Goal: Navigation & Orientation: Find specific page/section

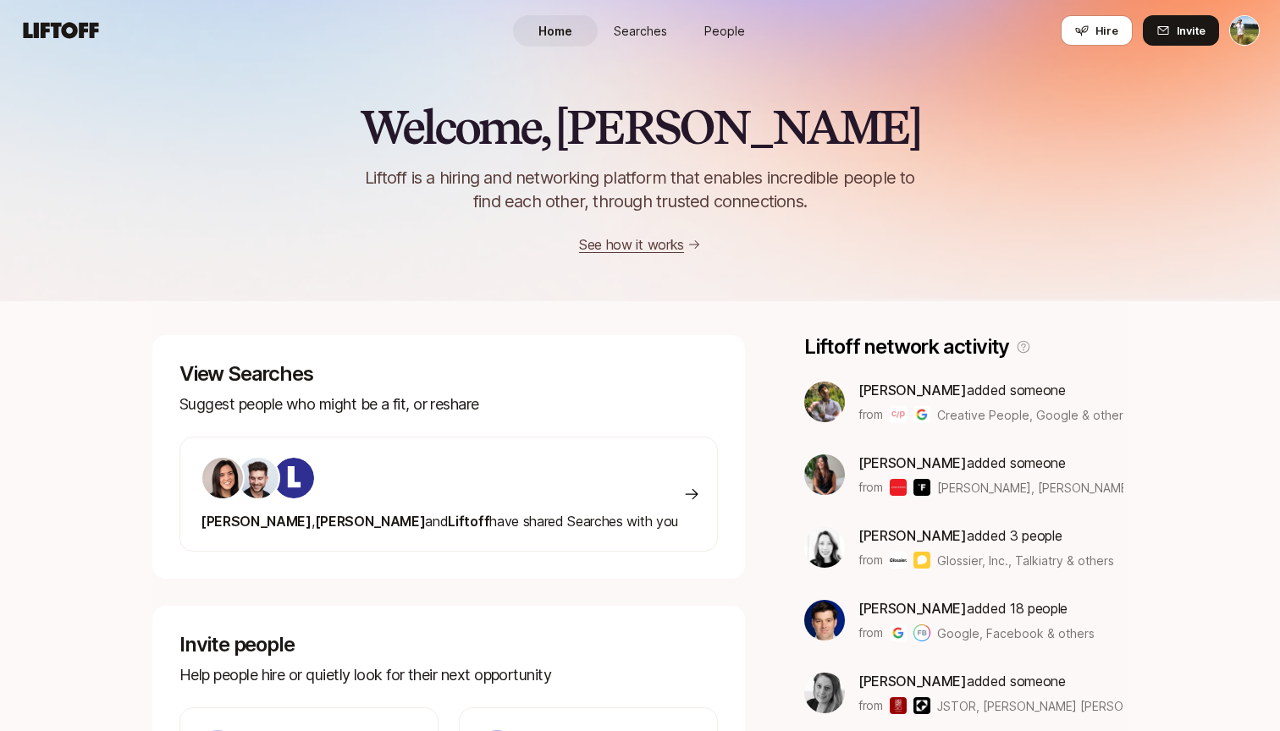
click at [649, 42] on link "Searches" at bounding box center [640, 30] width 85 height 31
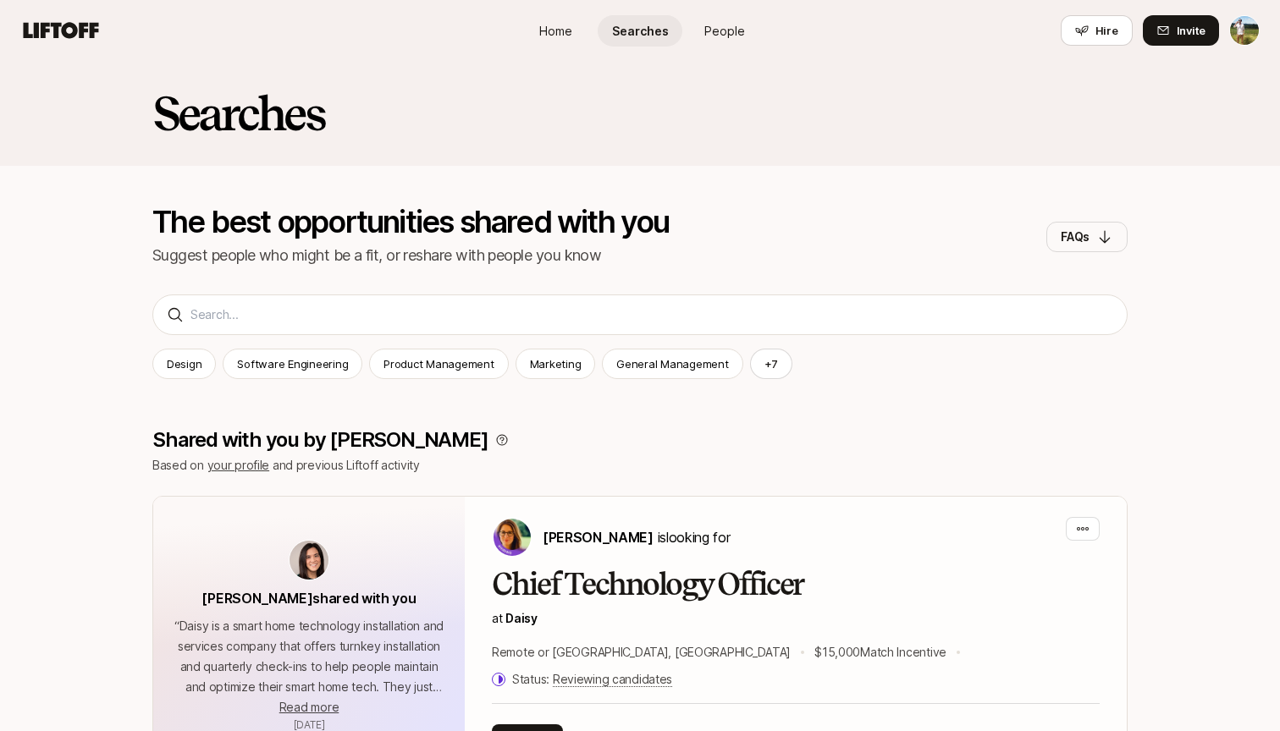
click at [571, 26] on span "Home" at bounding box center [555, 31] width 33 height 18
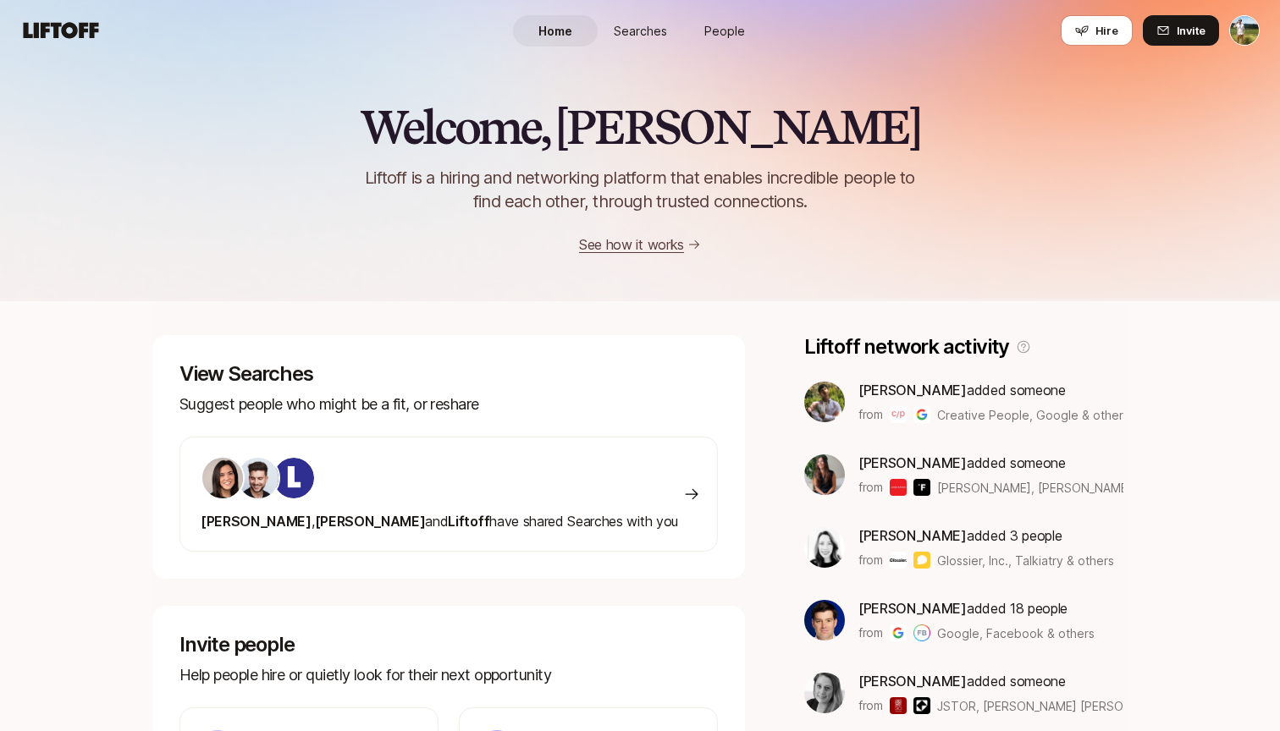
click at [740, 32] on span "People" at bounding box center [724, 31] width 41 height 18
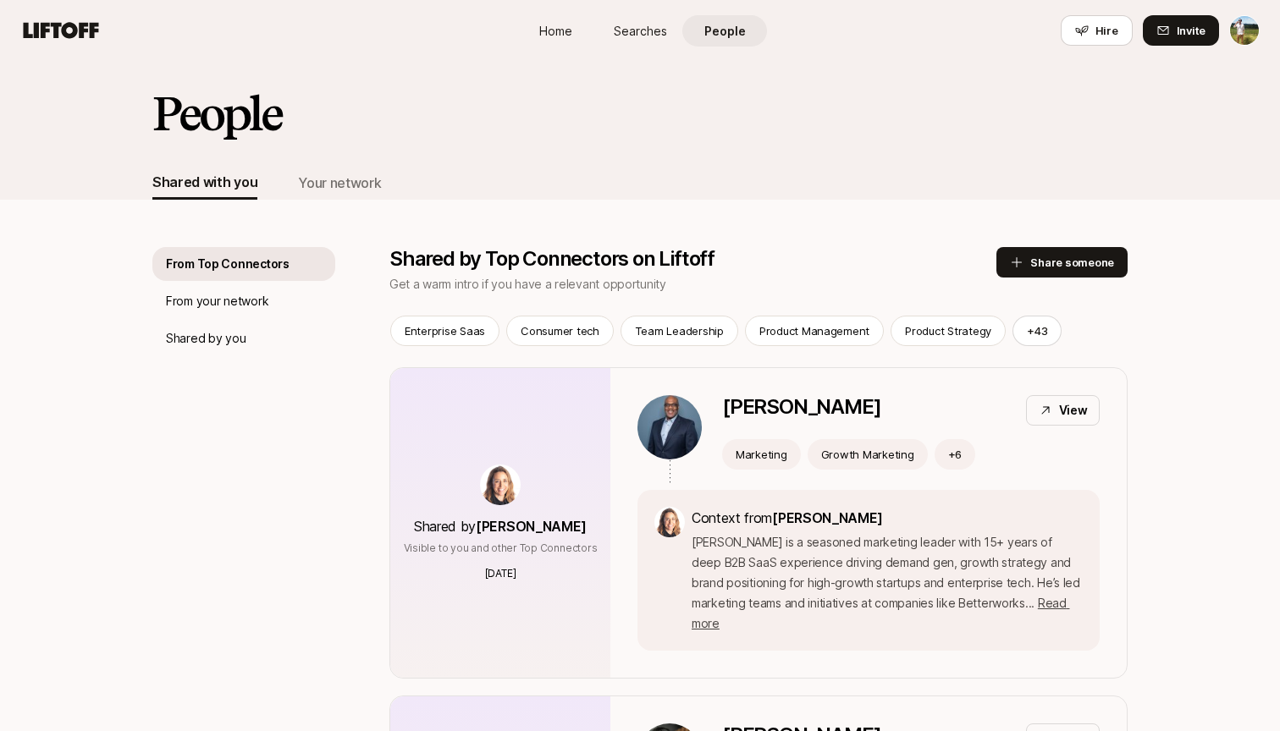
click at [638, 30] on span "Searches" at bounding box center [640, 31] width 53 height 18
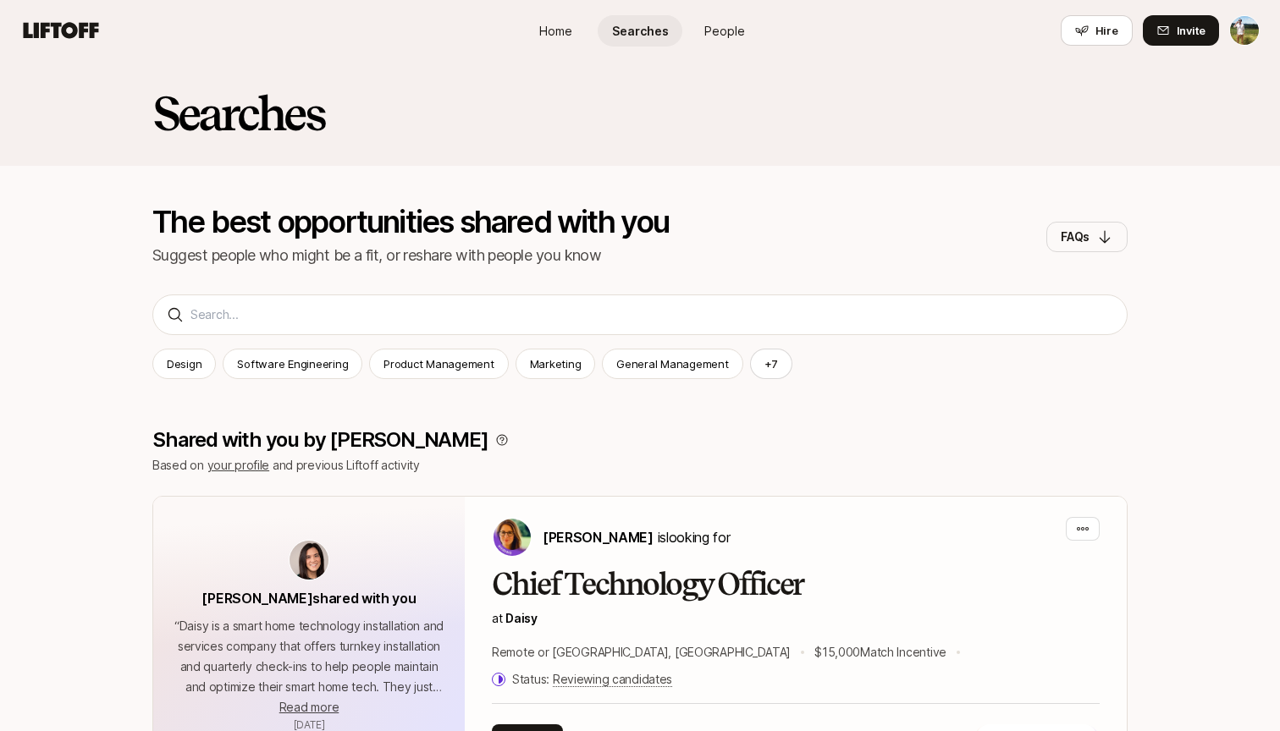
click at [715, 35] on span "People" at bounding box center [724, 31] width 41 height 18
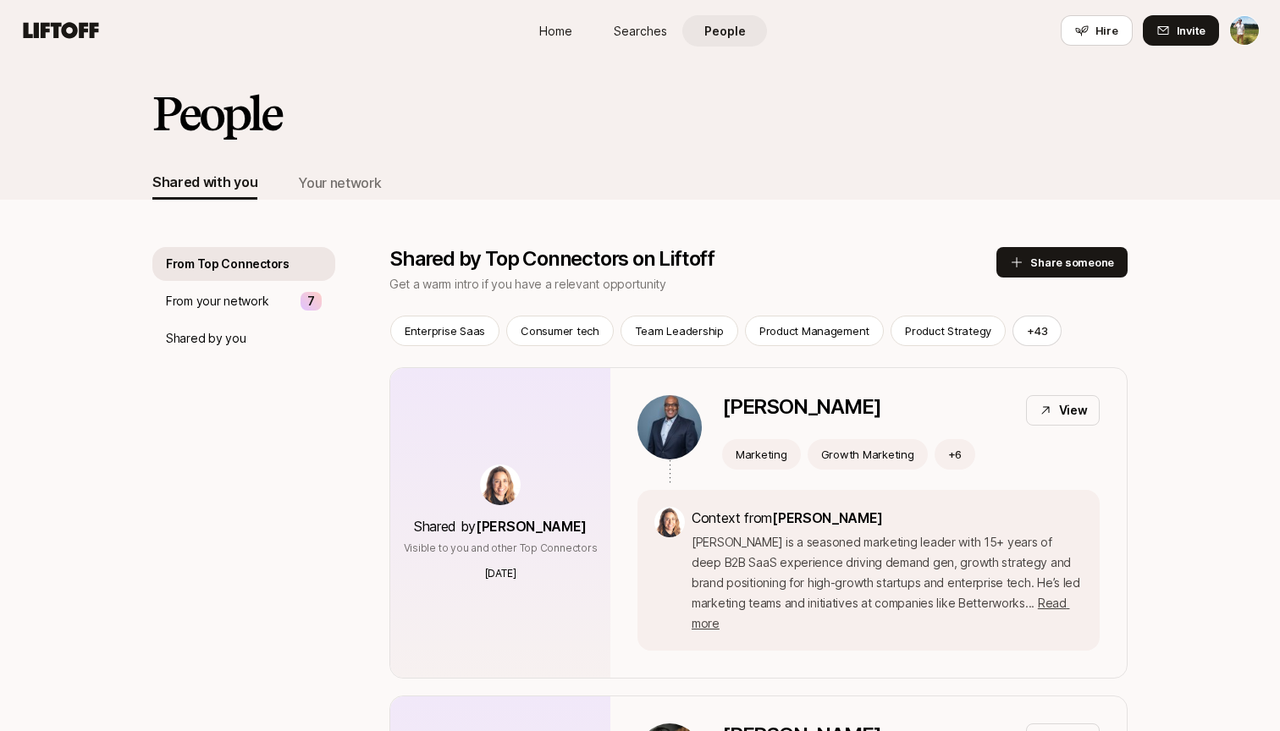
click at [652, 25] on span "Searches" at bounding box center [640, 31] width 53 height 18
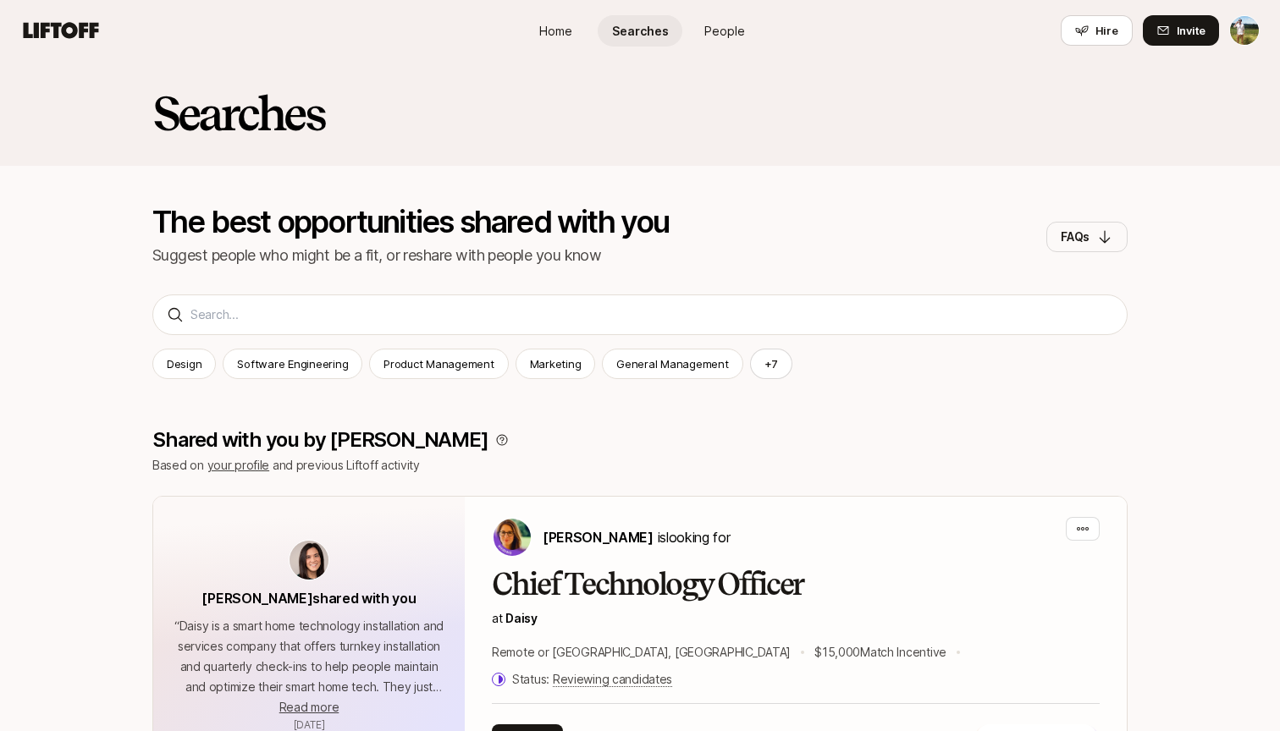
click at [714, 24] on span "People" at bounding box center [724, 31] width 41 height 18
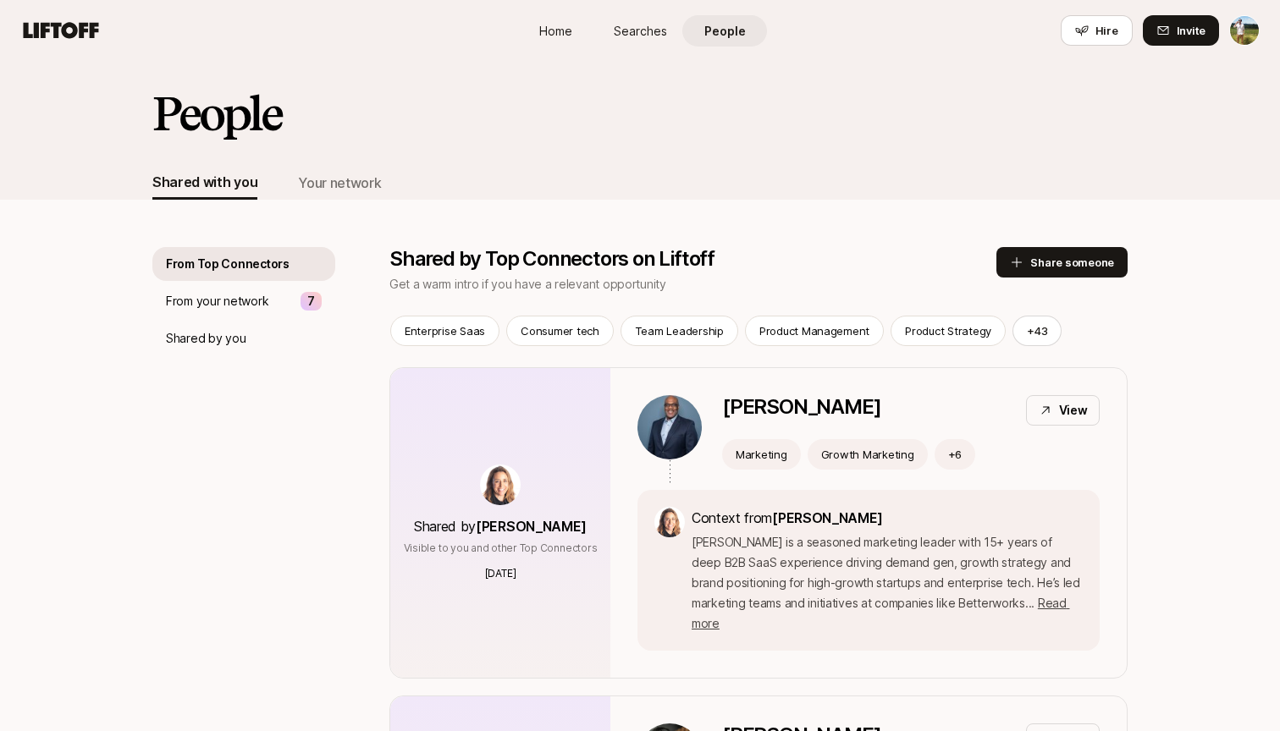
click at [625, 20] on link "Searches" at bounding box center [640, 30] width 85 height 31
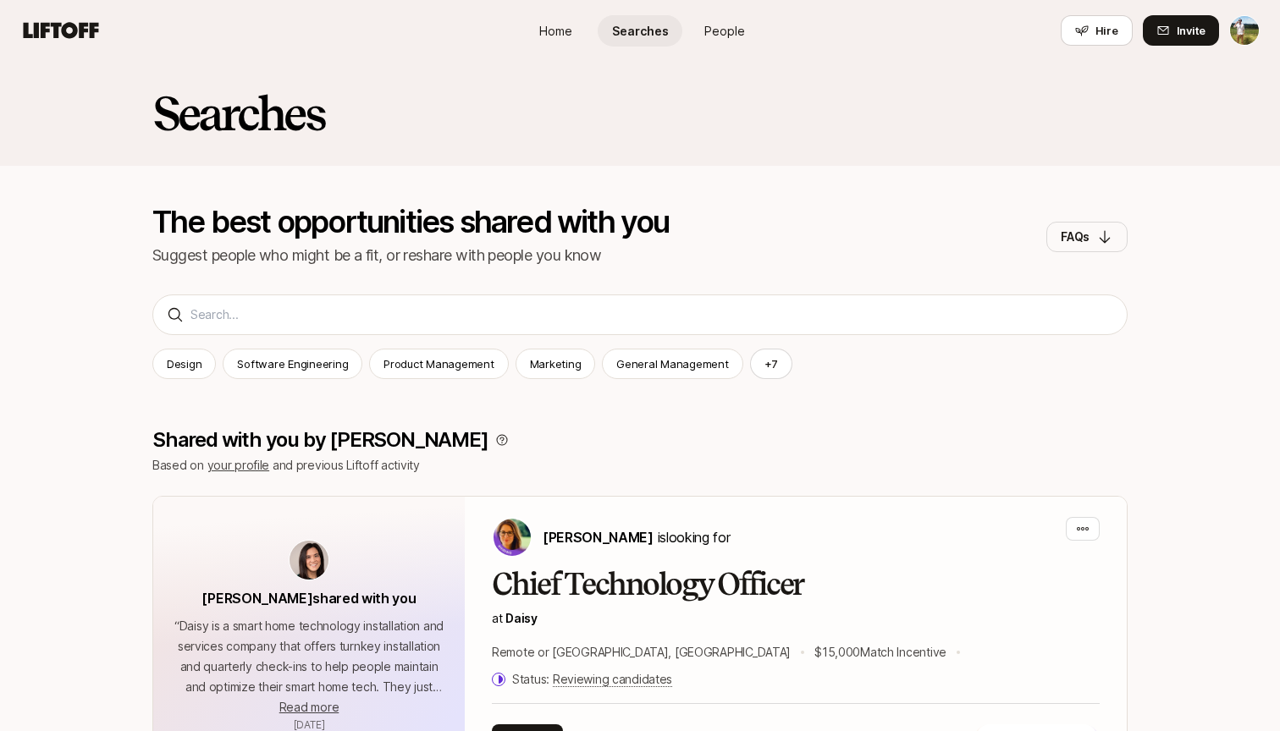
click at [698, 29] on link "People" at bounding box center [724, 30] width 85 height 31
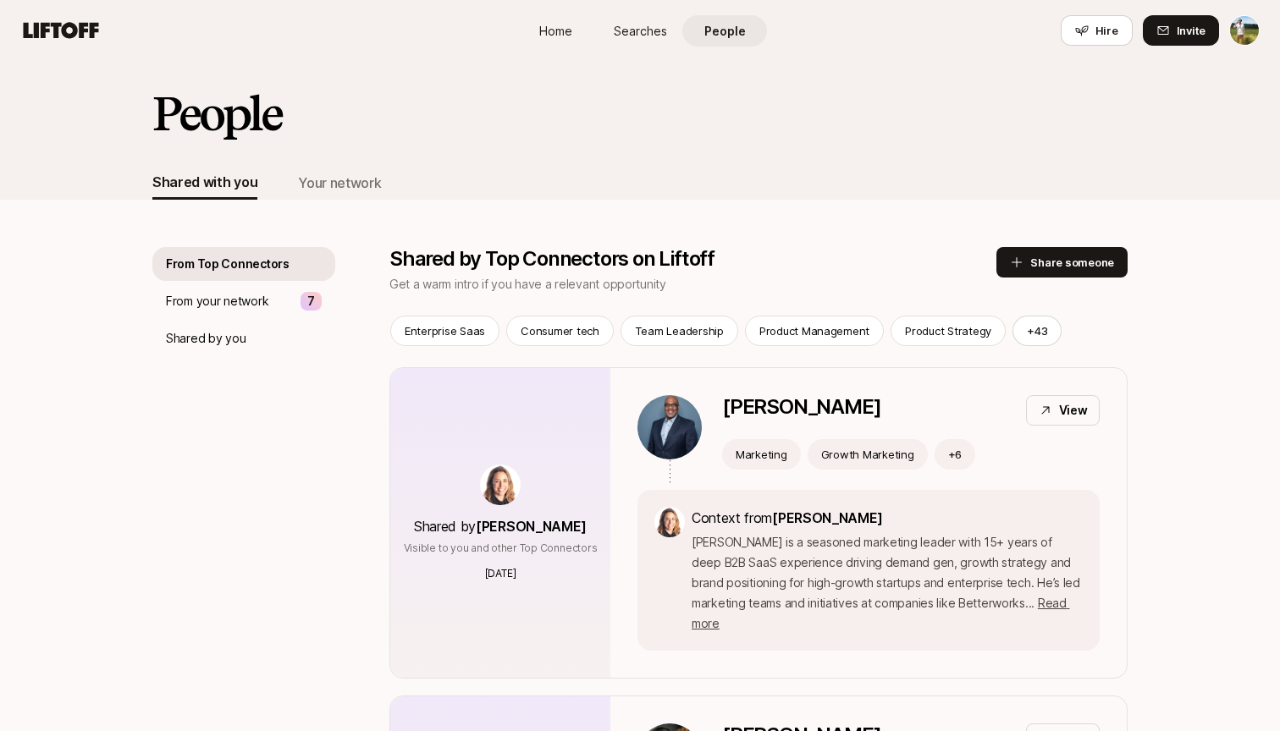
click at [634, 27] on span "Searches" at bounding box center [640, 31] width 53 height 18
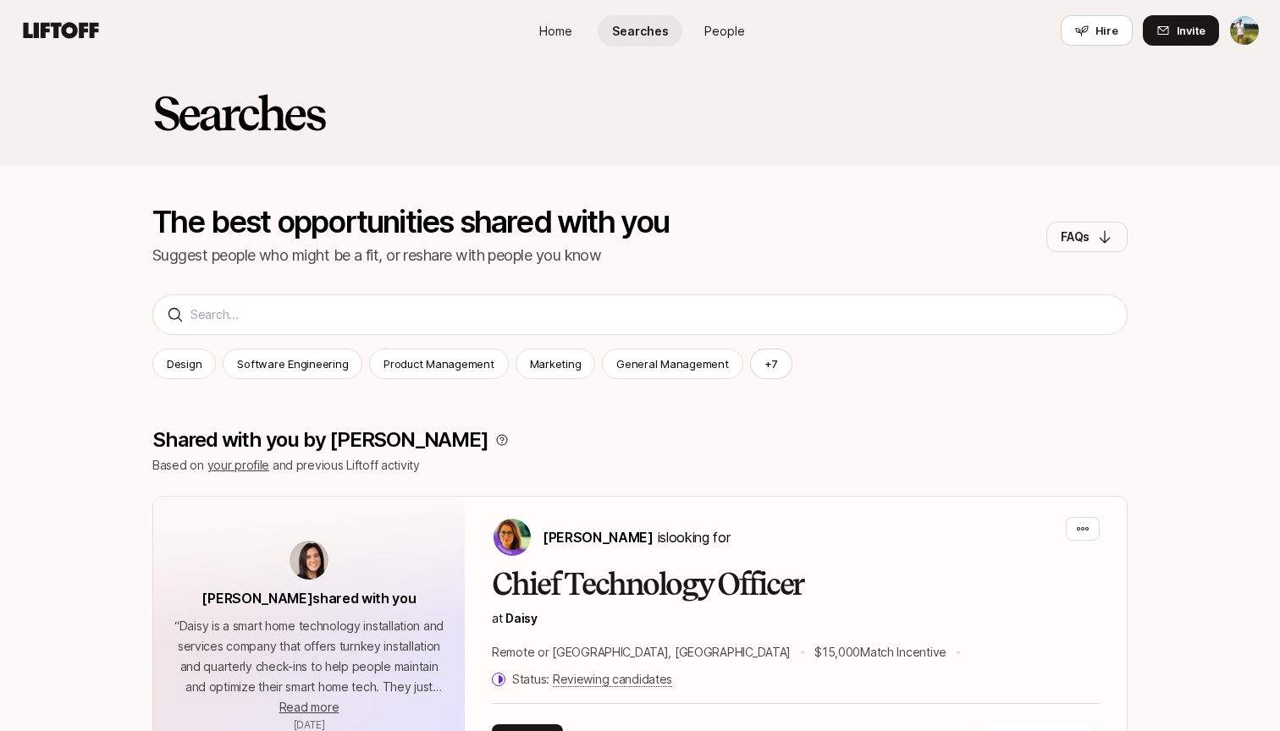
click at [548, 14] on div "Home Searches People Hire" at bounding box center [640, 30] width 254 height 61
click at [566, 23] on span "Home" at bounding box center [555, 31] width 33 height 18
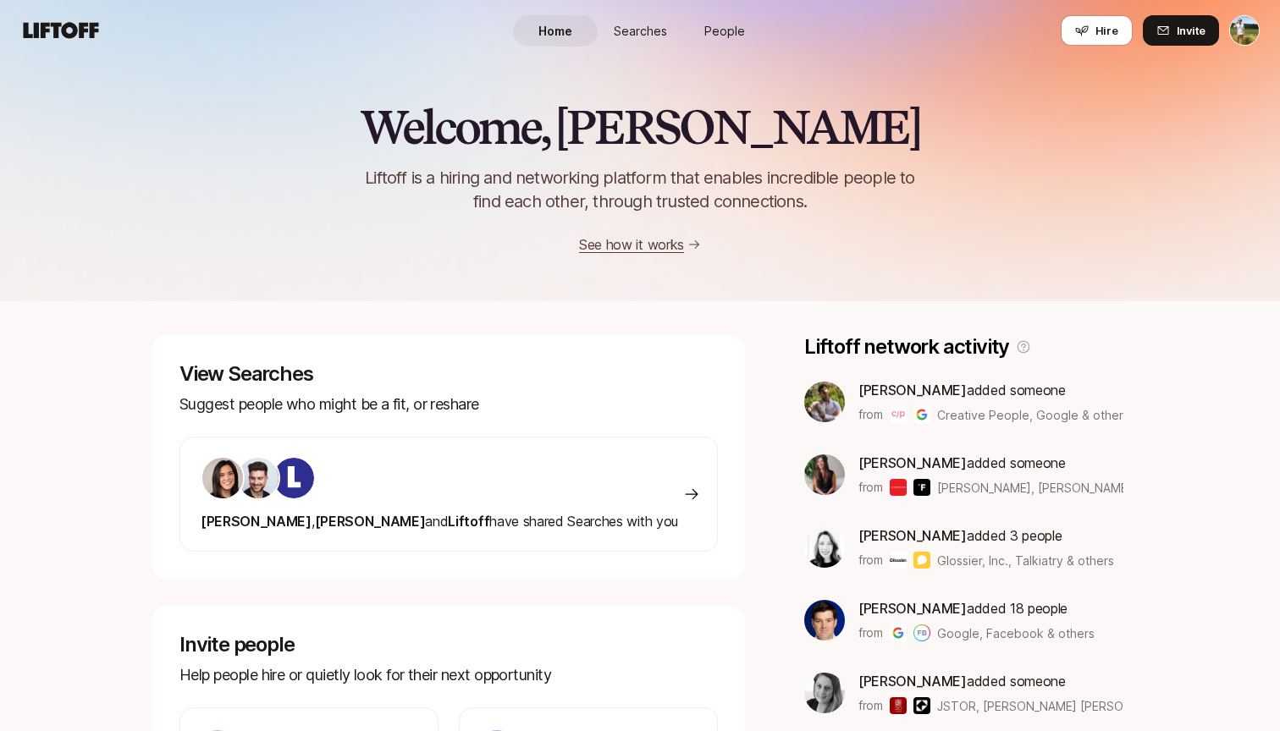
click at [629, 26] on span "Searches" at bounding box center [640, 31] width 53 height 18
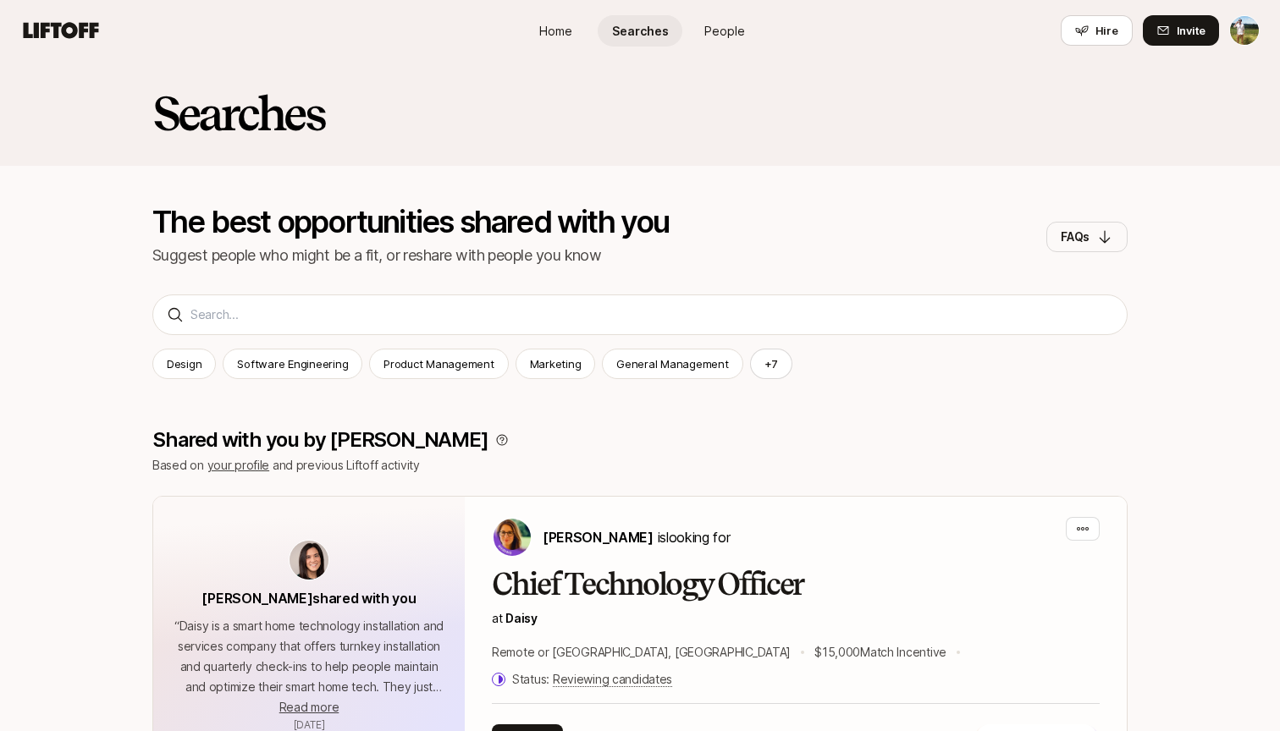
click at [582, 23] on link "Home" at bounding box center [555, 30] width 85 height 31
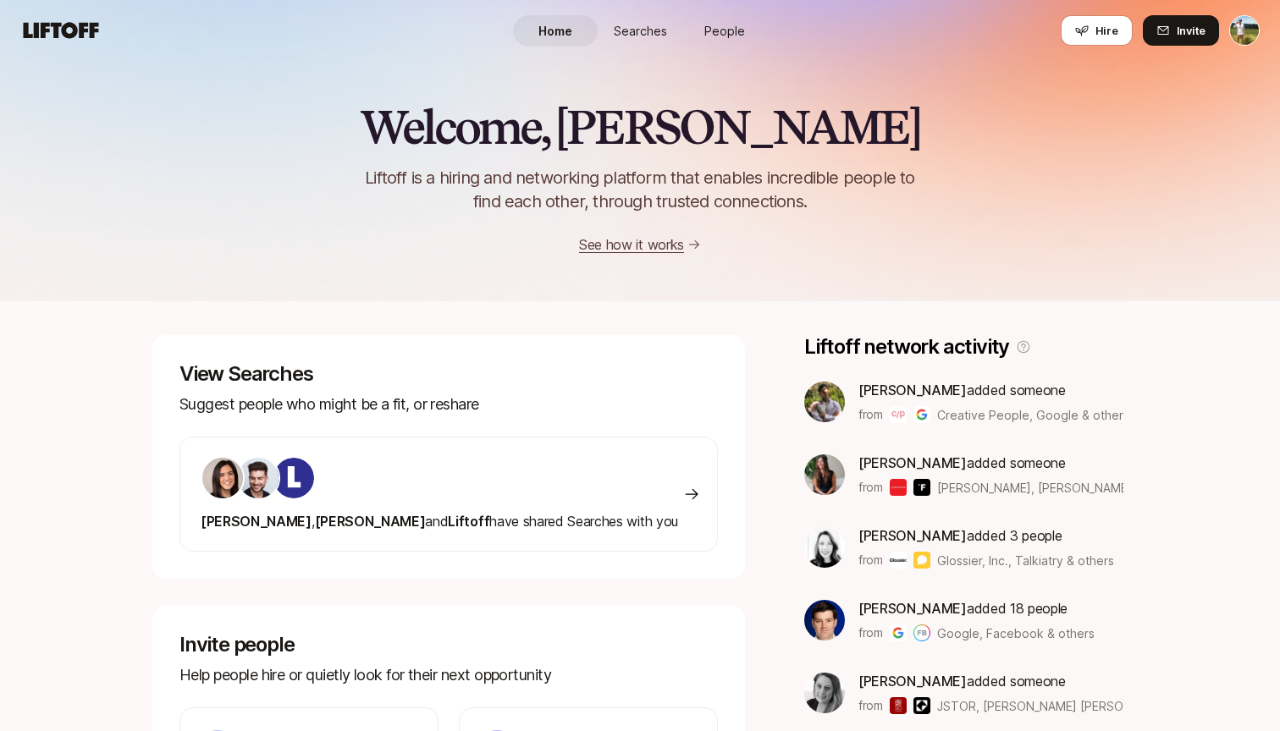
click at [718, 30] on span "People" at bounding box center [724, 31] width 41 height 18
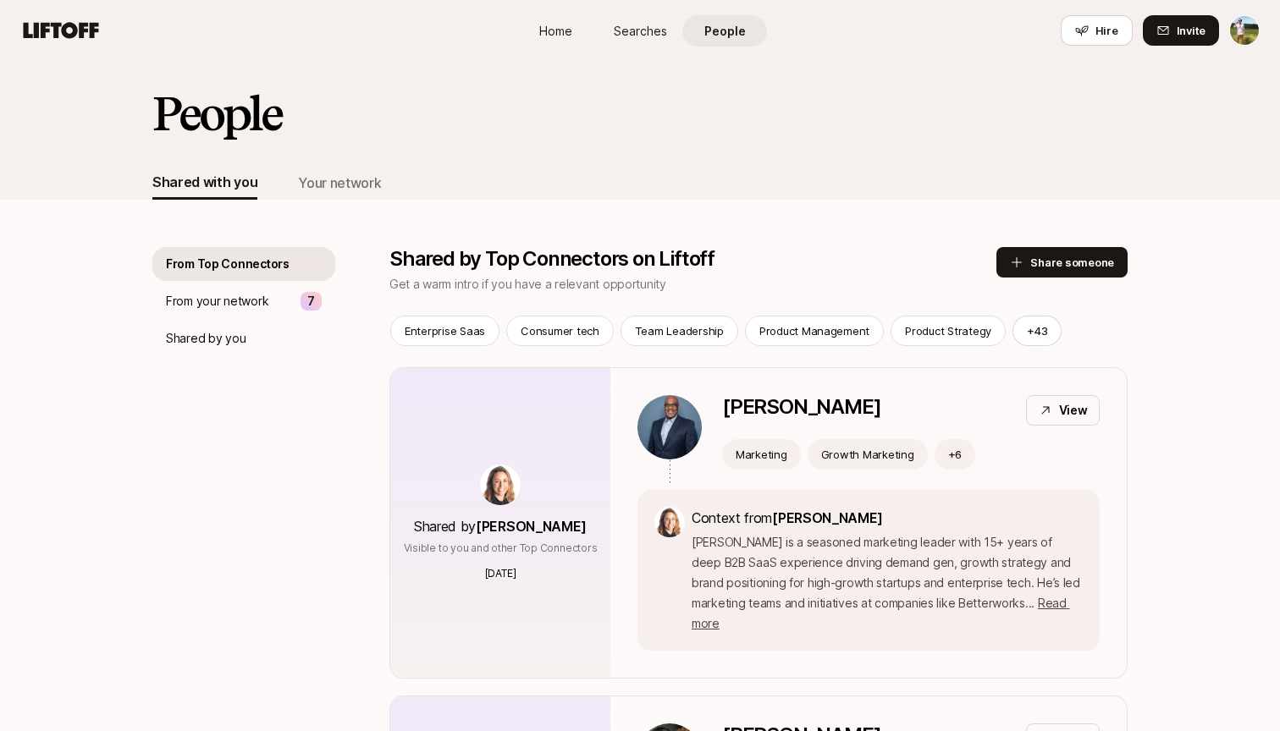
click at [600, 25] on link "Searches" at bounding box center [640, 30] width 85 height 31
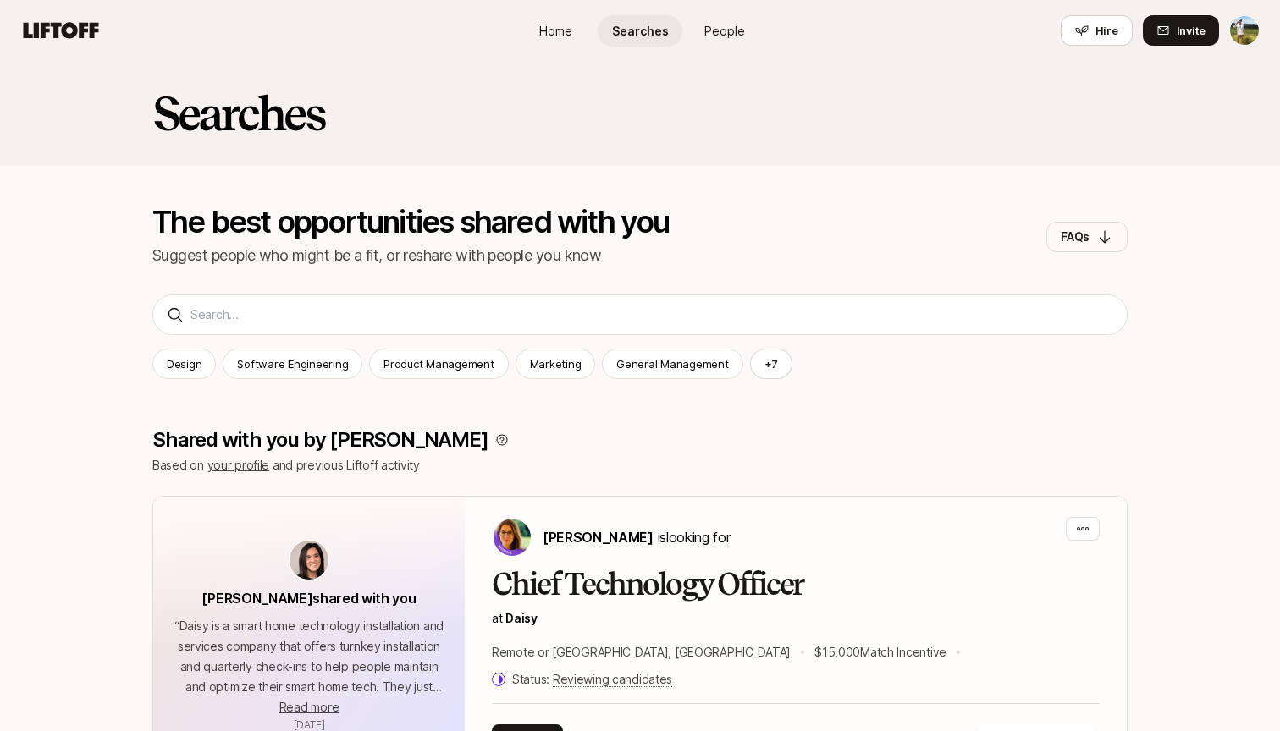
click at [581, 25] on link "Home" at bounding box center [555, 30] width 85 height 31
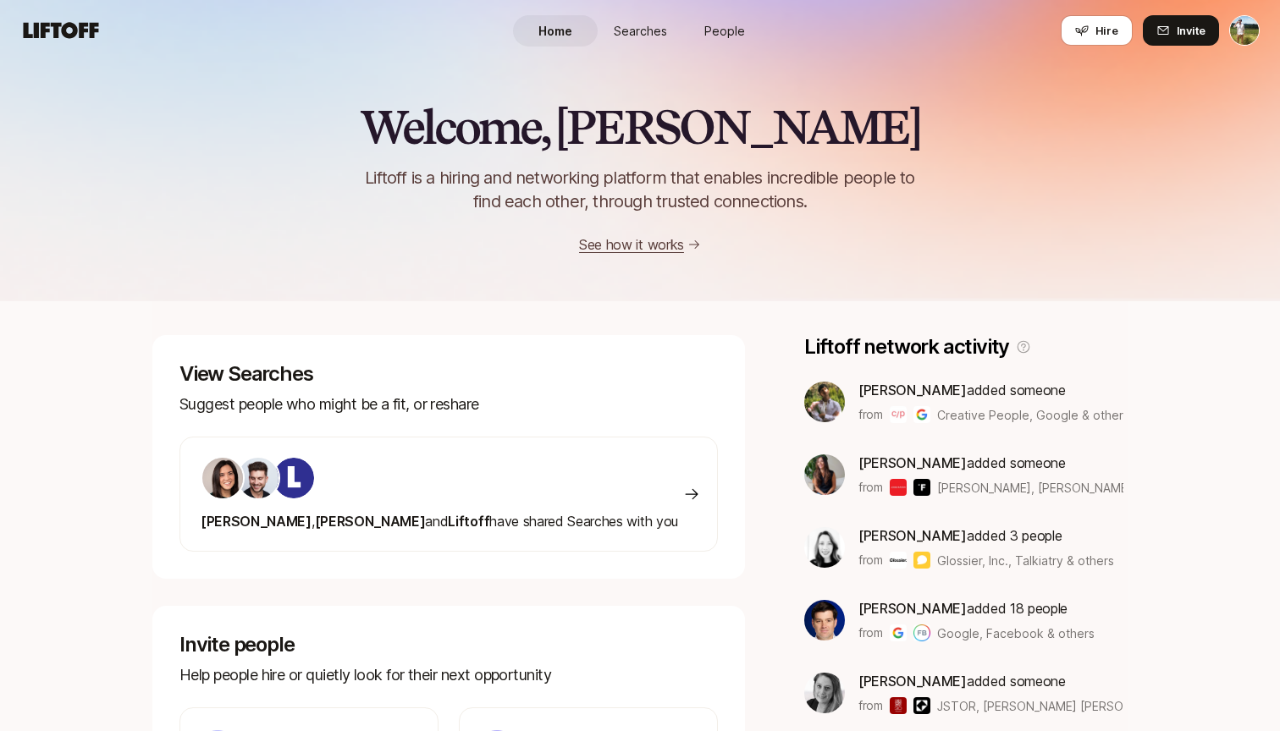
click at [628, 36] on span "Searches" at bounding box center [640, 31] width 53 height 18
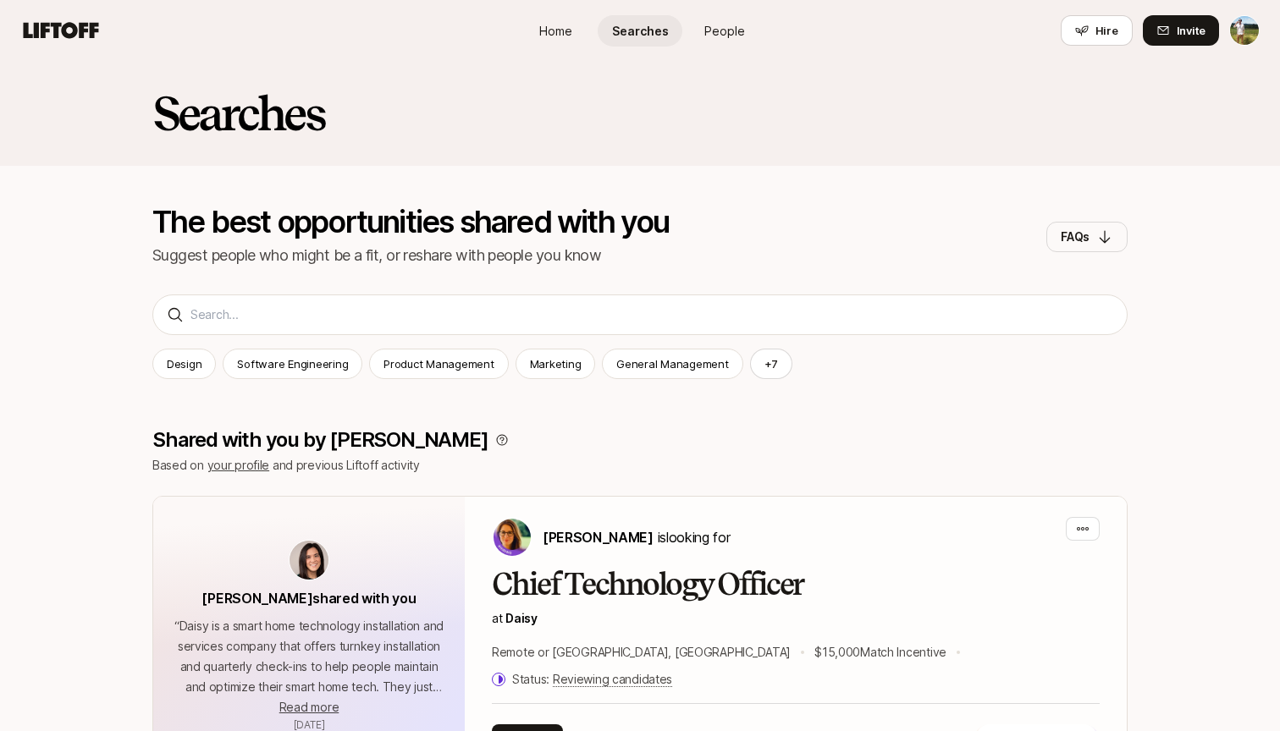
click at [560, 26] on span "Home" at bounding box center [555, 31] width 33 height 18
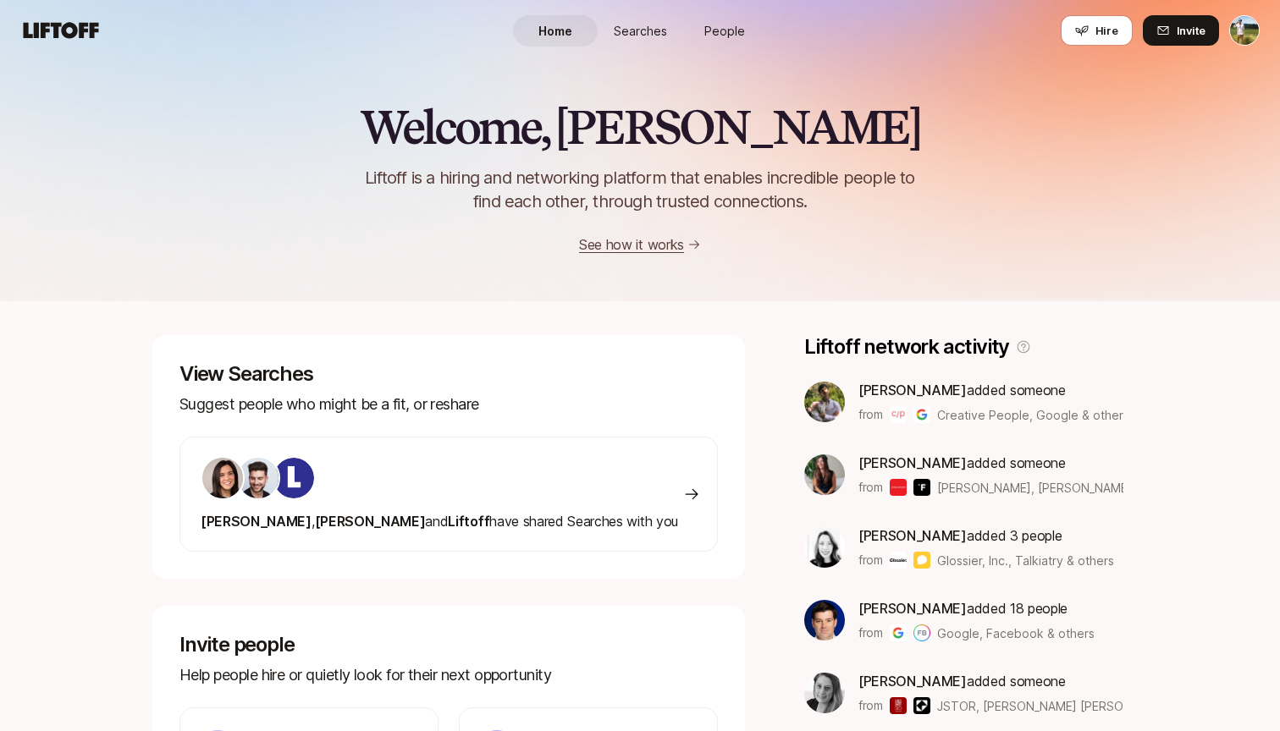
click at [658, 36] on span "Searches" at bounding box center [640, 31] width 53 height 18
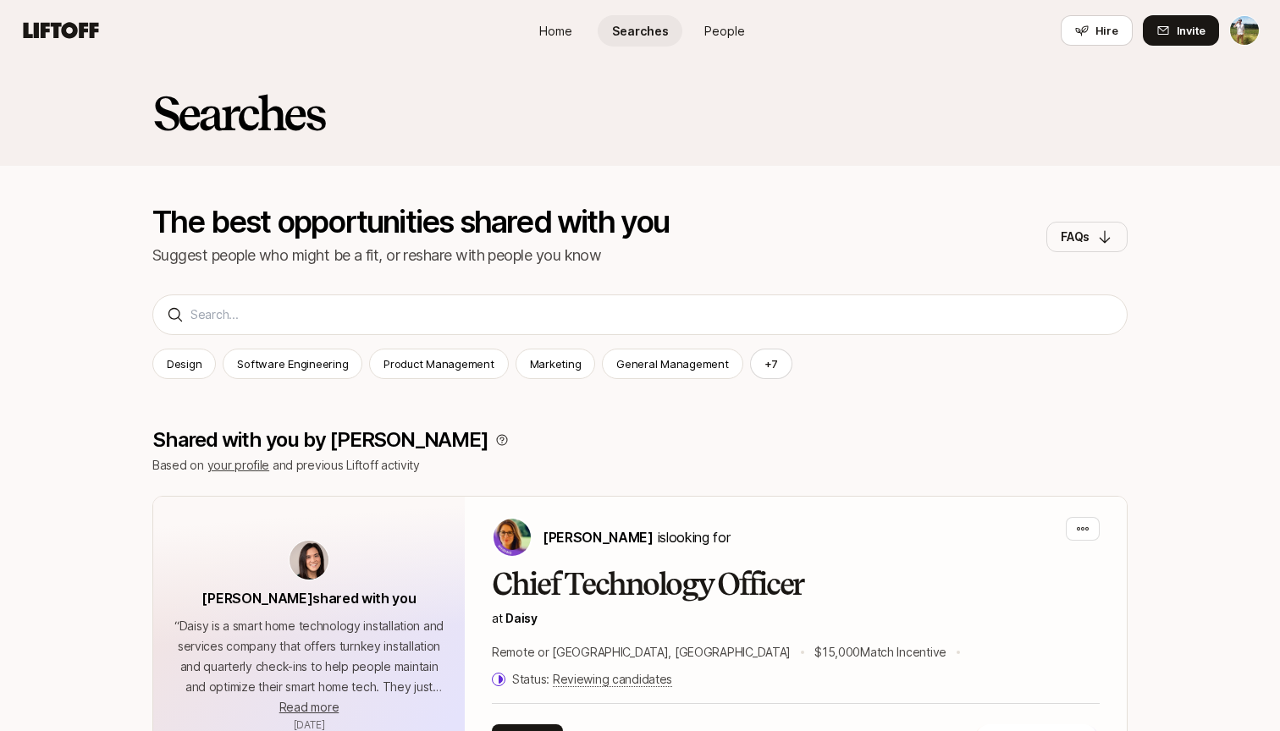
click at [699, 34] on link "People" at bounding box center [724, 30] width 85 height 31
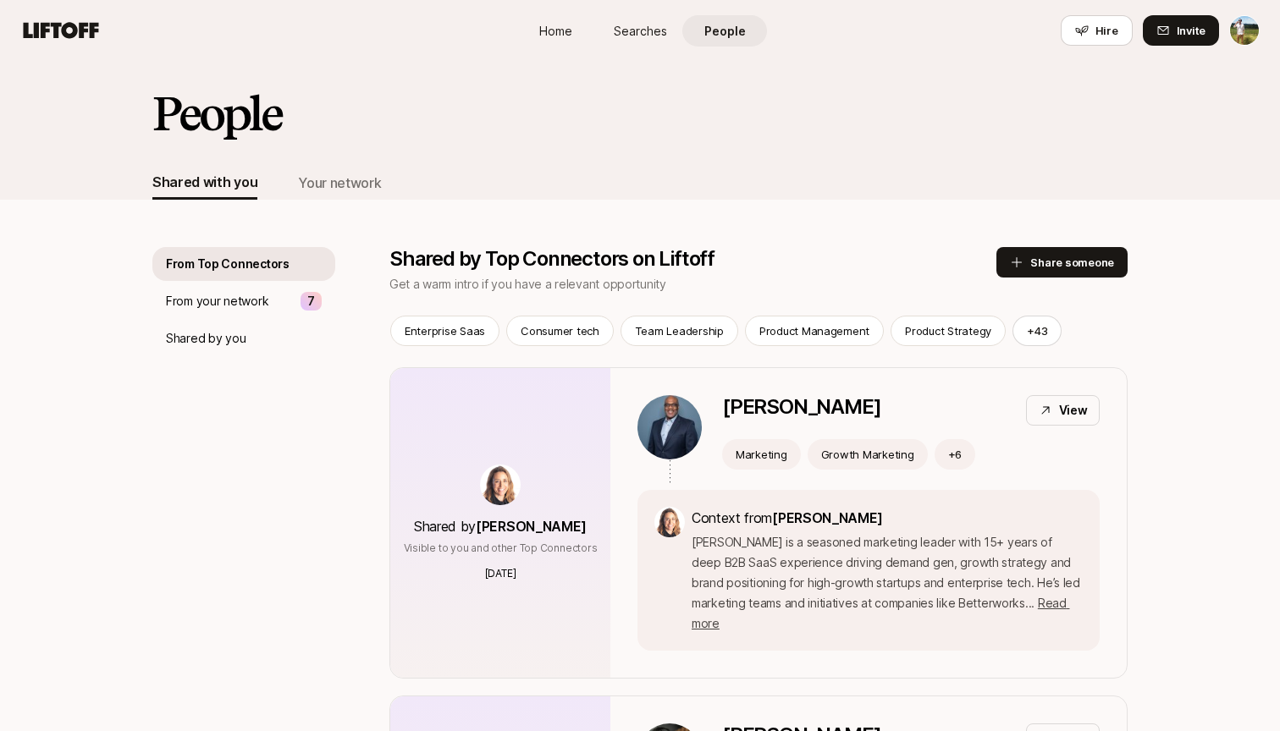
click at [559, 32] on span "Home" at bounding box center [555, 31] width 33 height 18
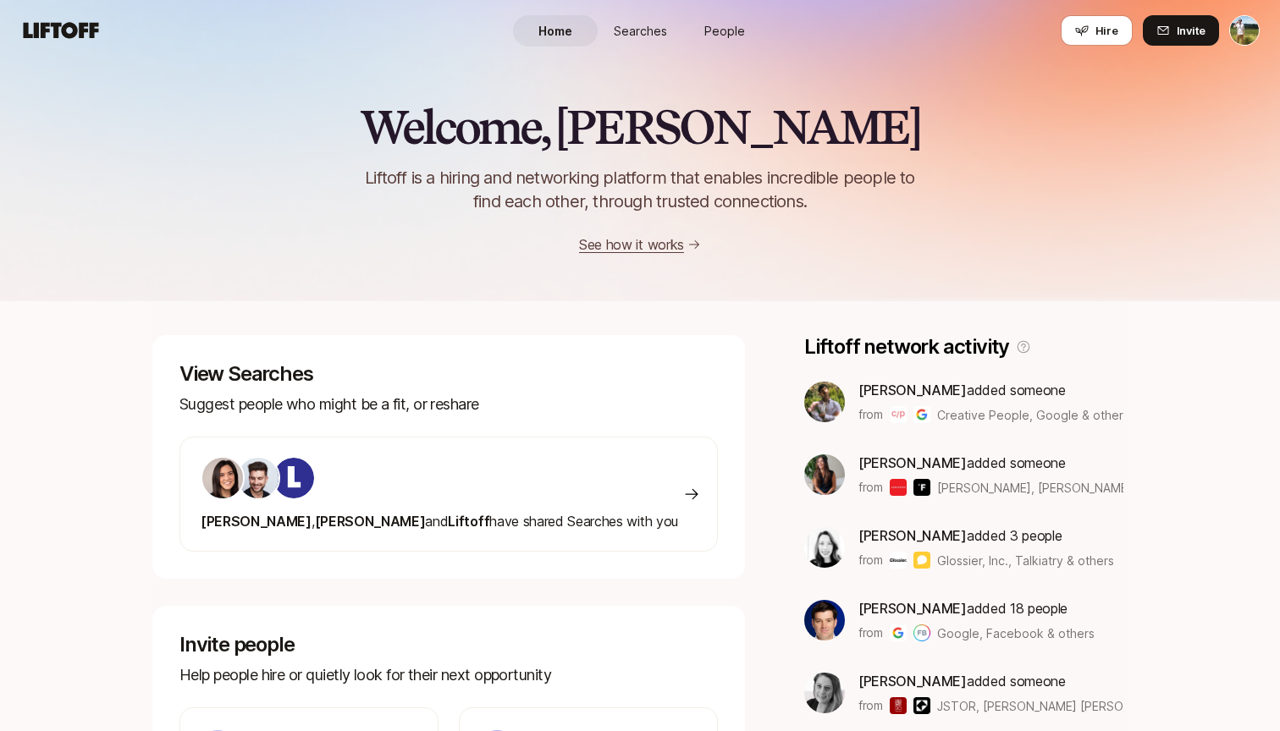
click at [652, 26] on span "Searches" at bounding box center [640, 31] width 53 height 18
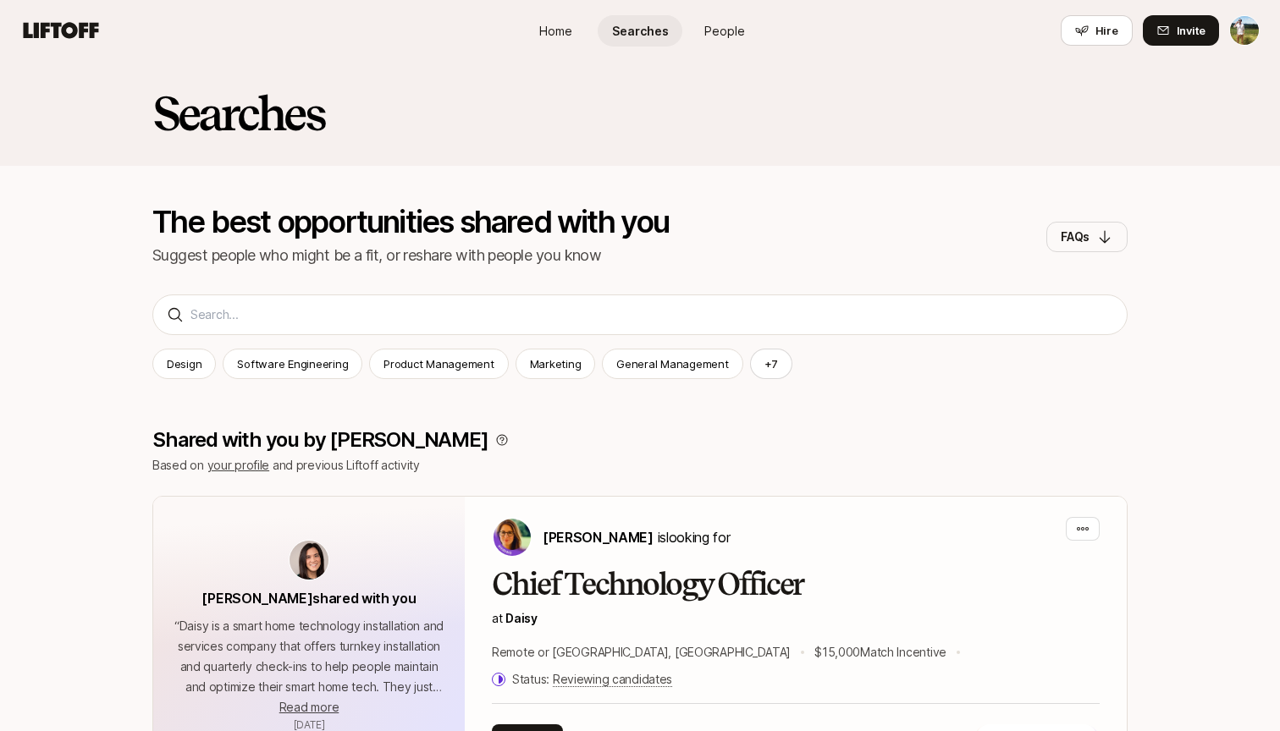
click at [706, 29] on span "People" at bounding box center [724, 31] width 41 height 18
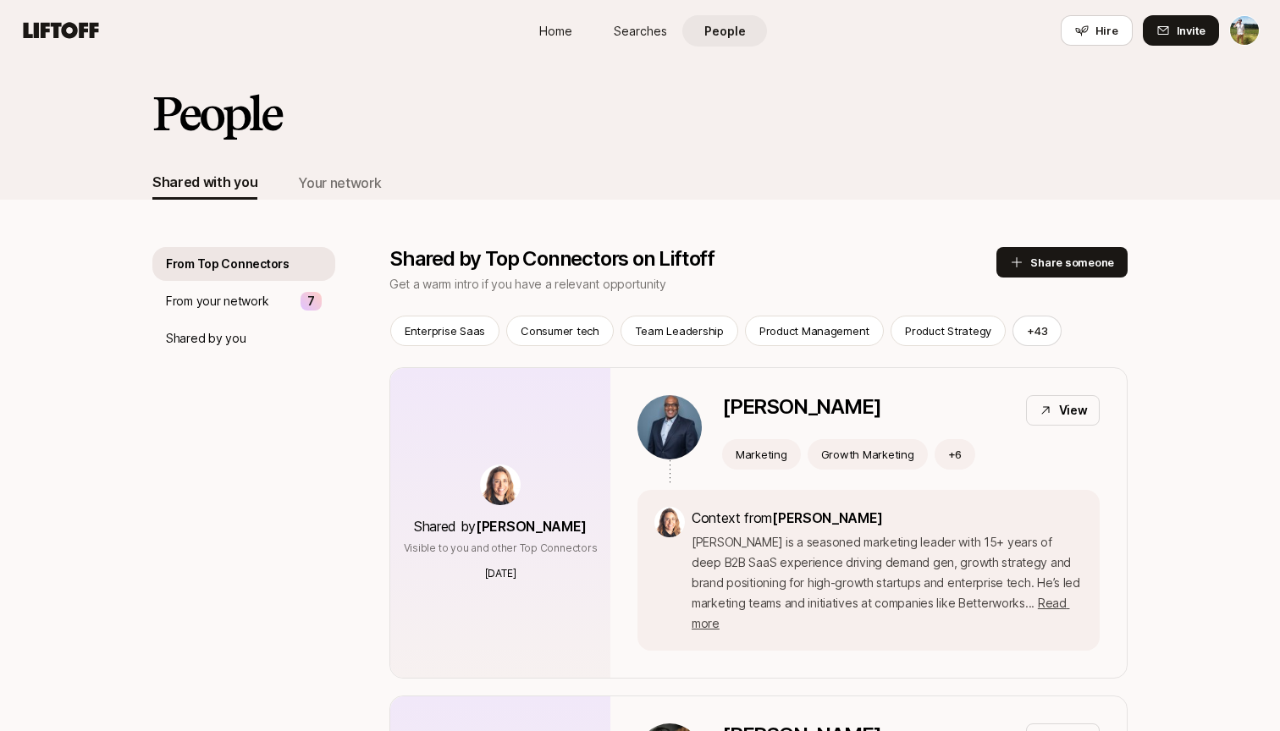
click at [569, 15] on link "Home" at bounding box center [555, 30] width 85 height 31
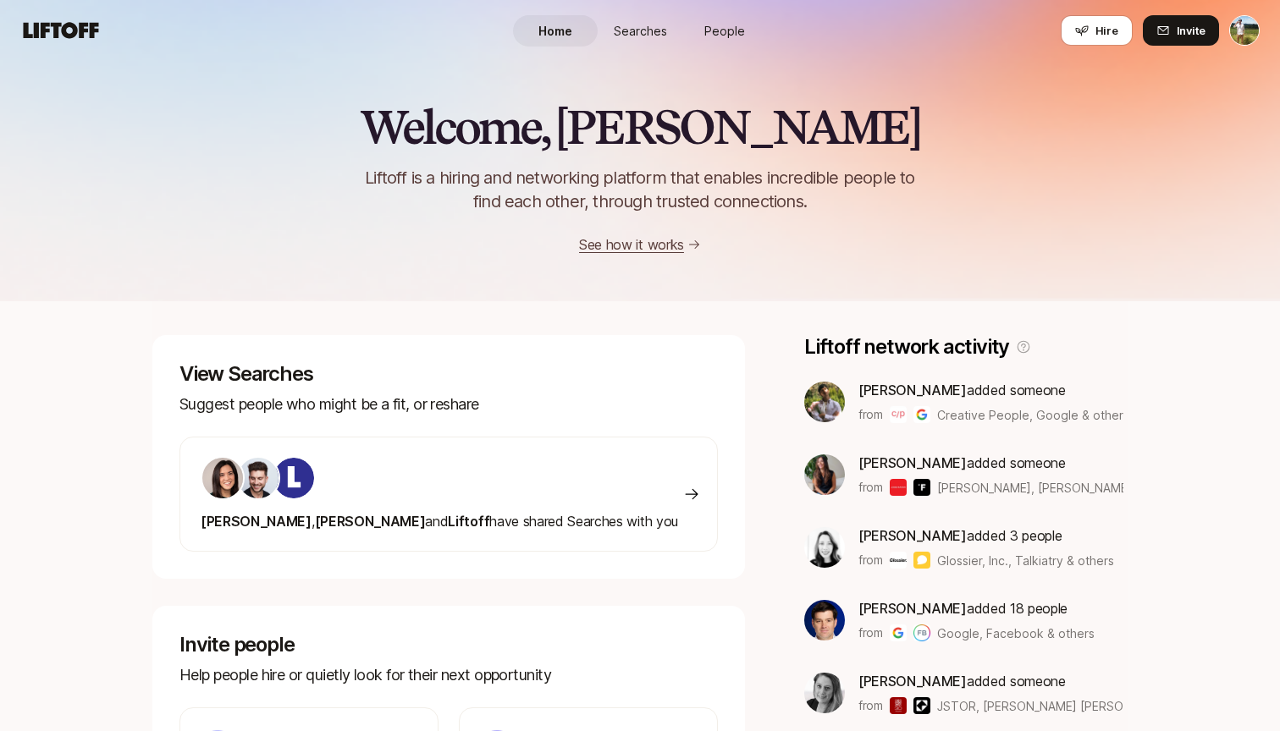
click at [640, 38] on span "Searches" at bounding box center [640, 31] width 53 height 18
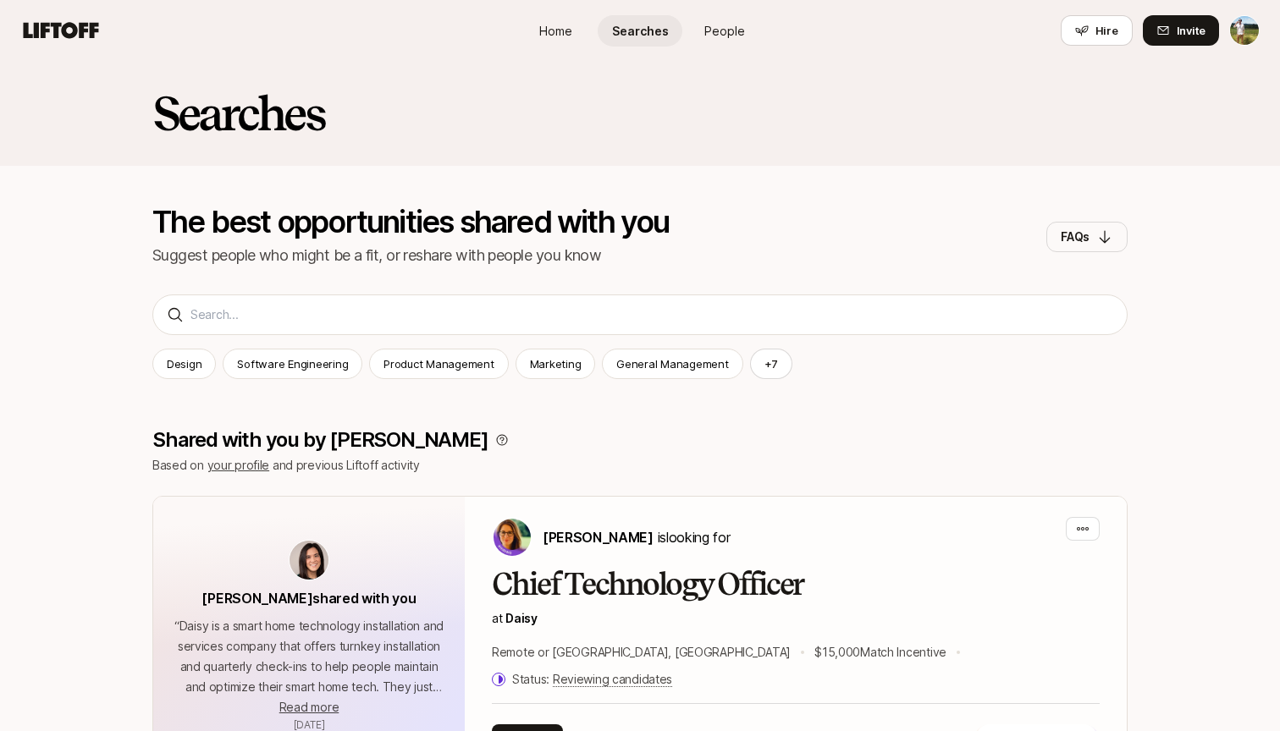
click at [718, 27] on span "People" at bounding box center [724, 31] width 41 height 18
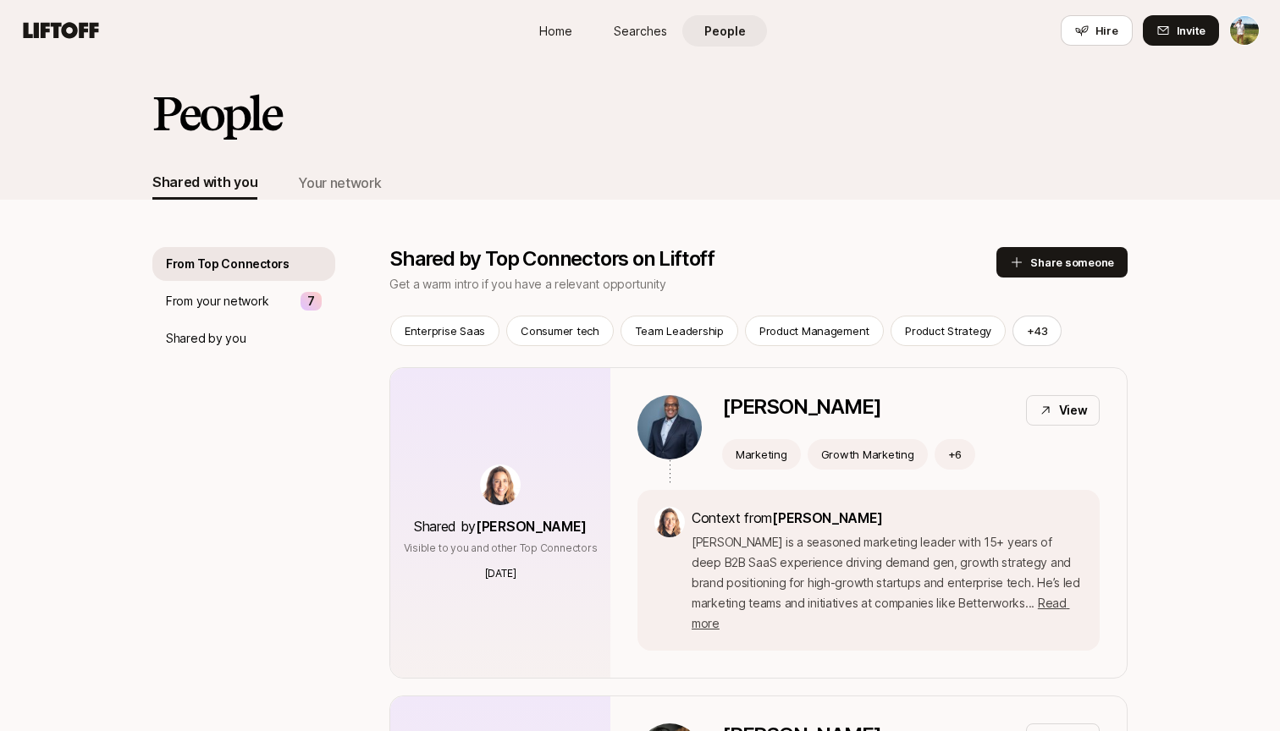
click at [572, 31] on link "Home" at bounding box center [555, 30] width 85 height 31
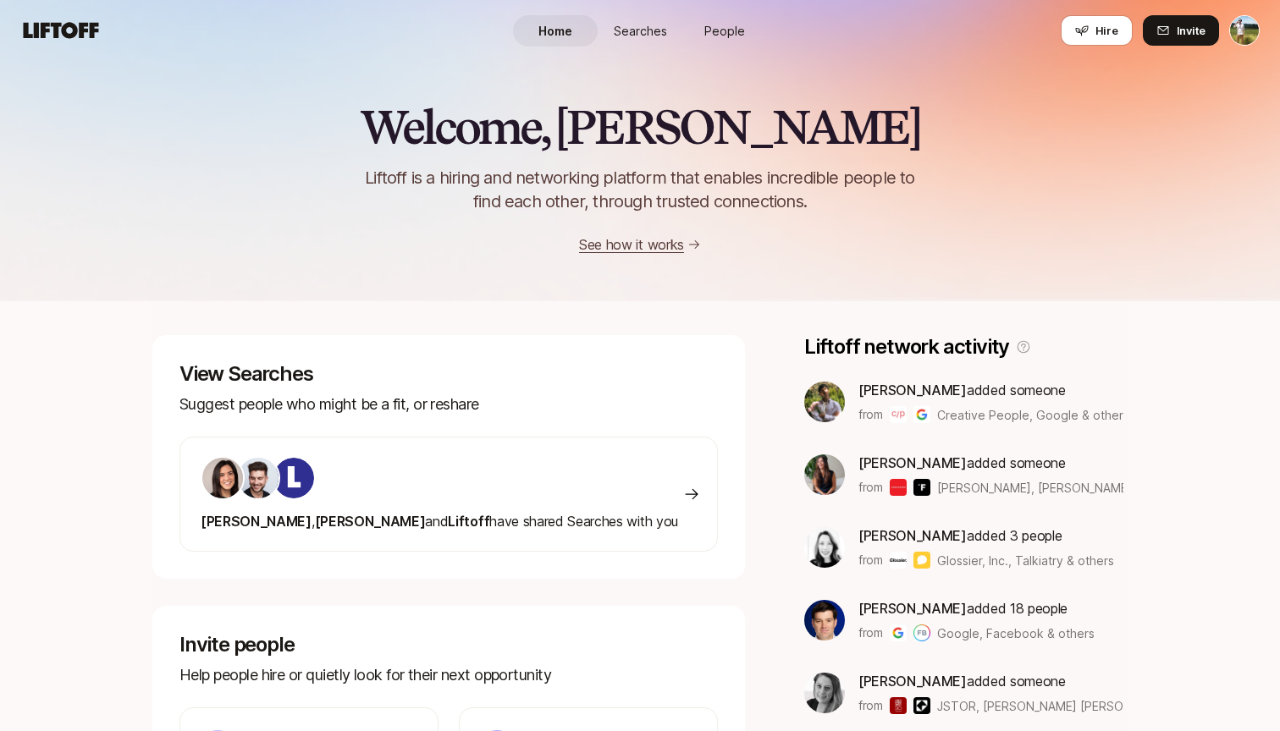
click at [643, 33] on span "Searches" at bounding box center [640, 31] width 53 height 18
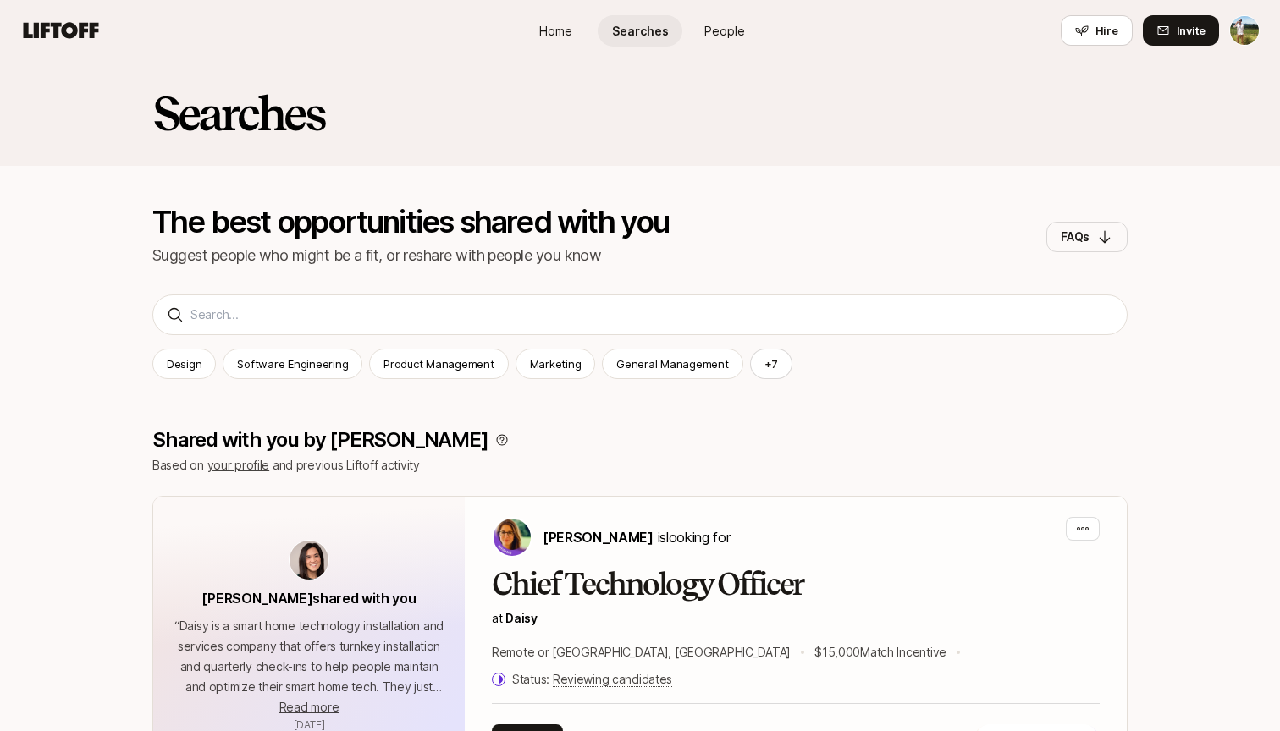
click at [538, 21] on link "Home" at bounding box center [555, 30] width 85 height 31
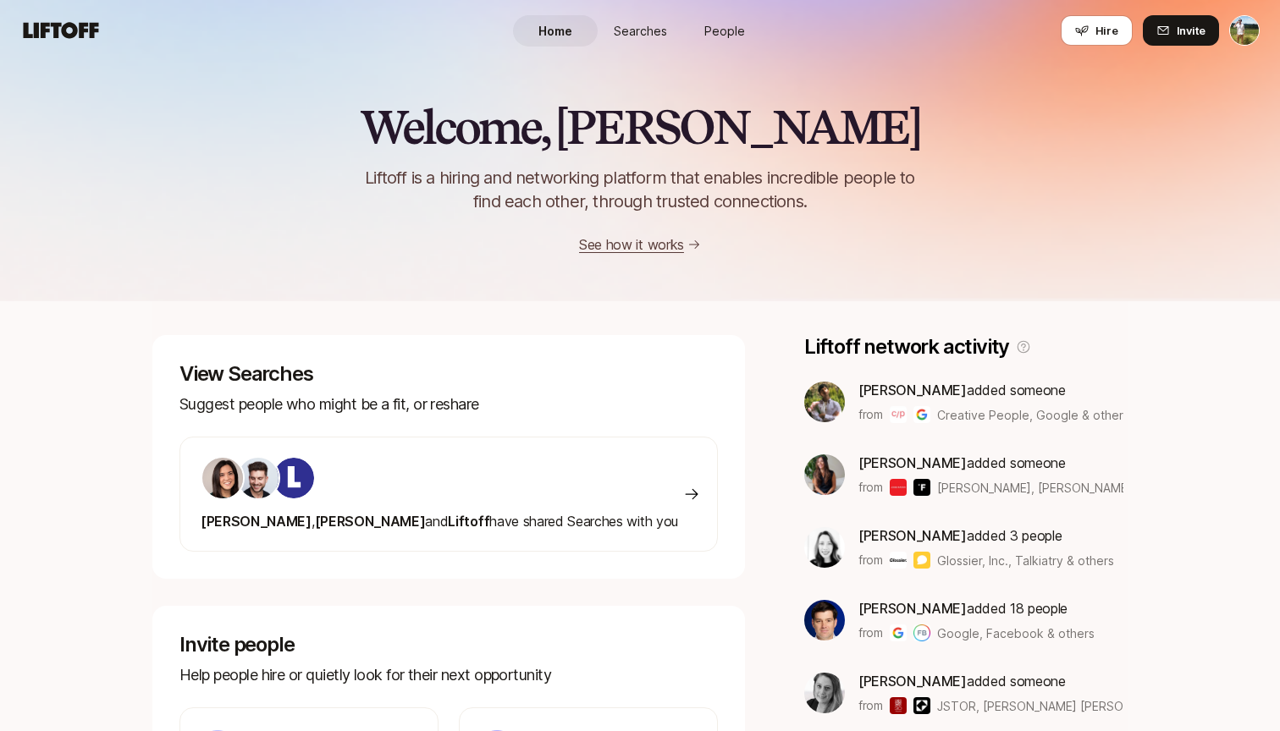
click at [646, 34] on span "Searches" at bounding box center [640, 31] width 53 height 18
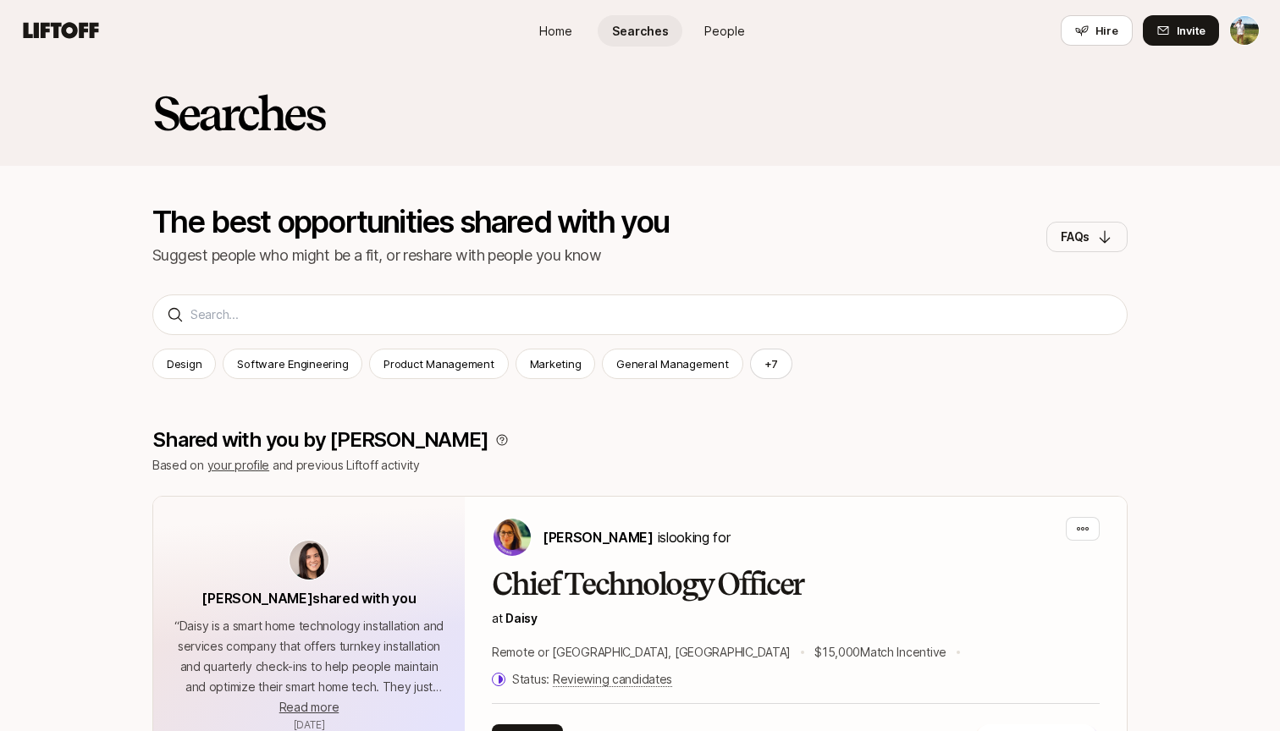
click at [702, 41] on link "People" at bounding box center [724, 30] width 85 height 31
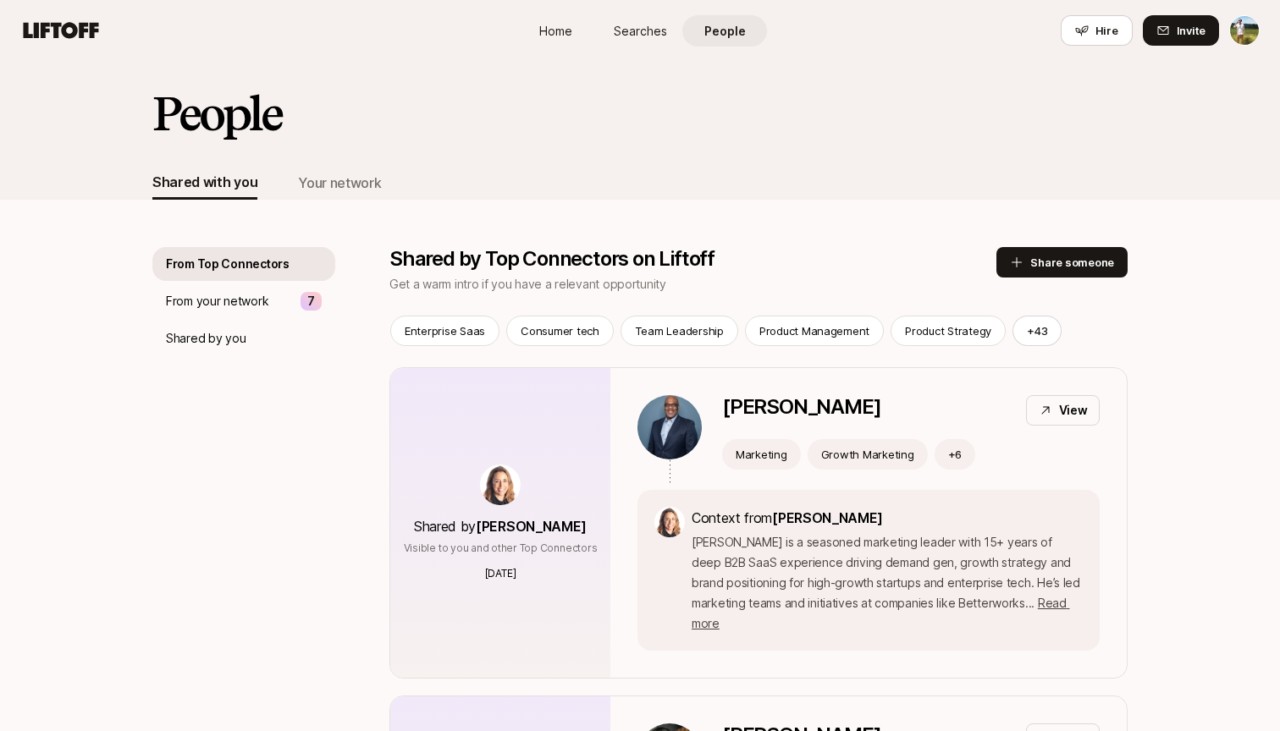
click at [687, 40] on link "People" at bounding box center [724, 30] width 85 height 31
click at [661, 36] on span "Searches" at bounding box center [640, 31] width 53 height 18
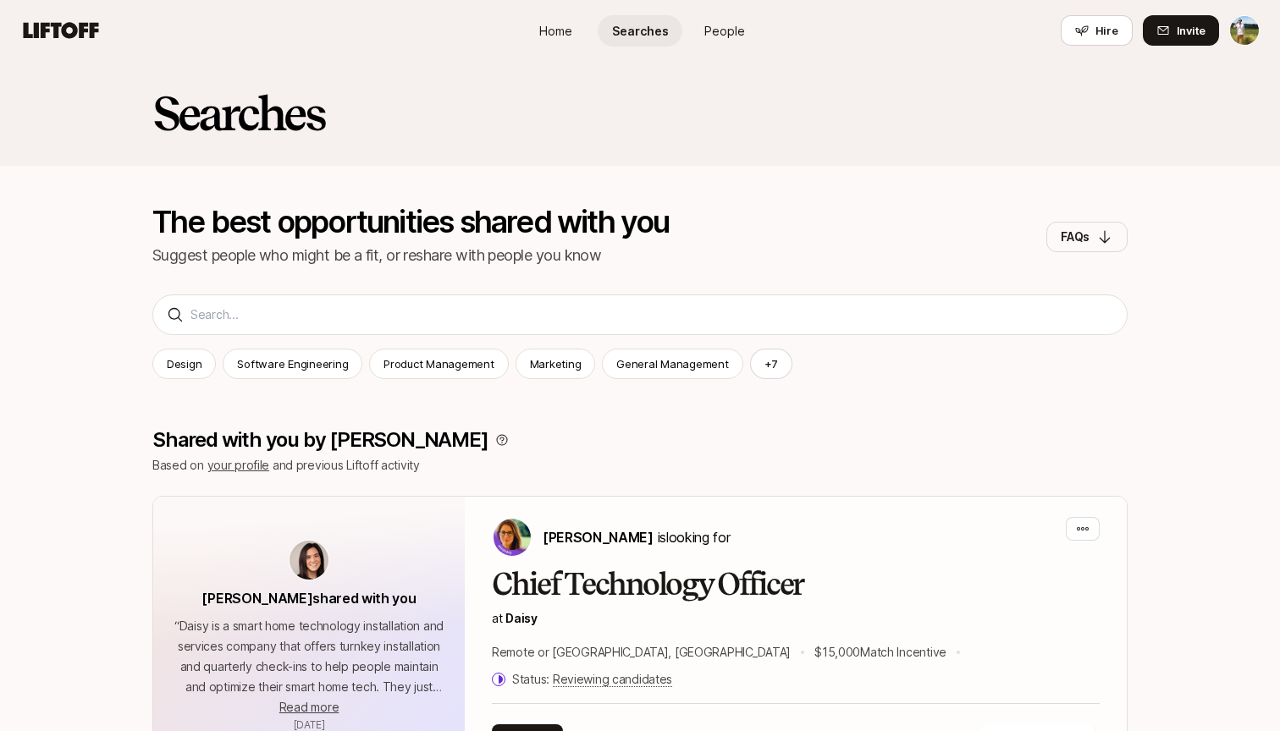
click at [706, 34] on span "People" at bounding box center [724, 31] width 41 height 18
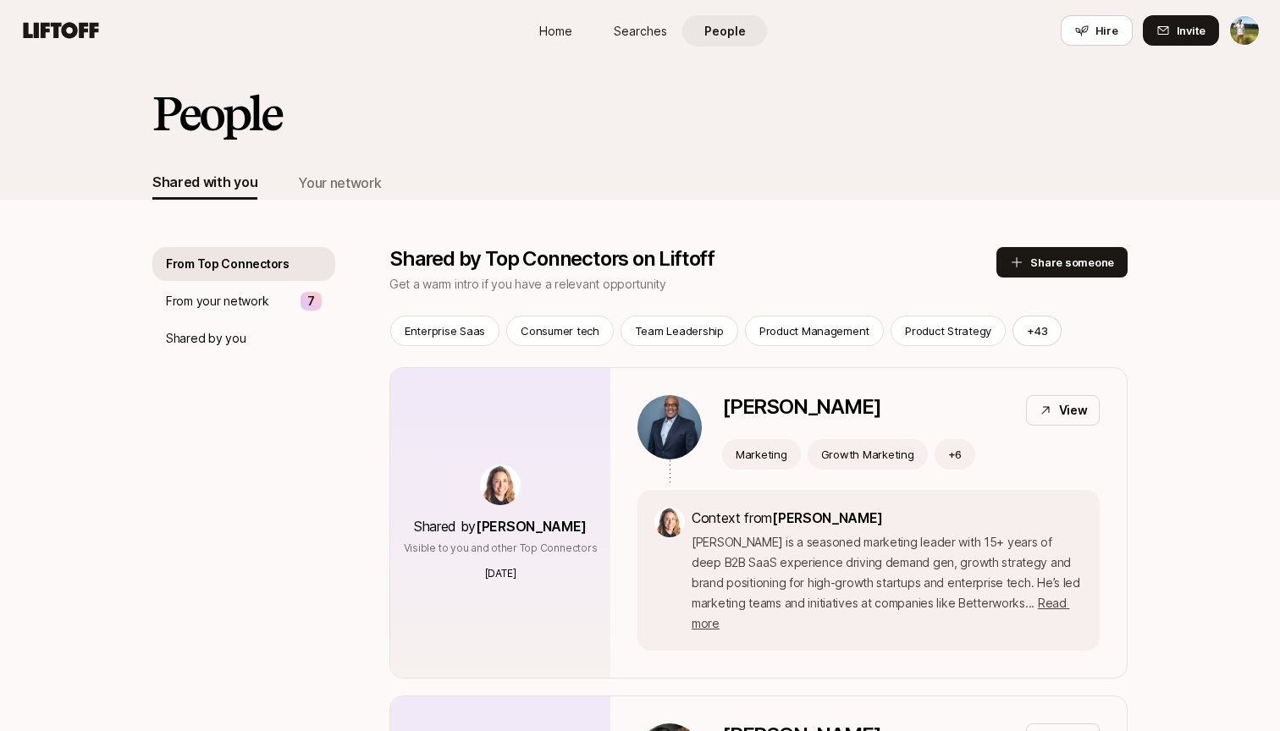
click at [654, 27] on span "Searches" at bounding box center [640, 31] width 53 height 18
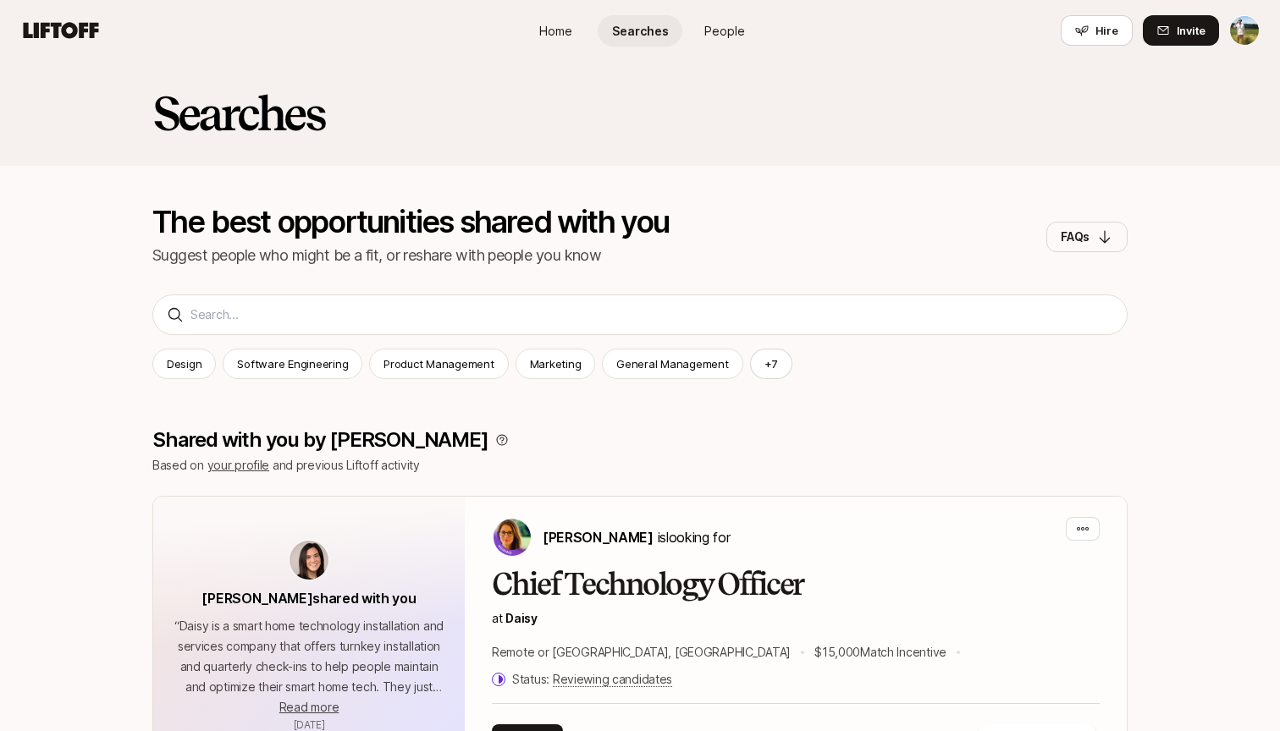
click at [687, 31] on link "People" at bounding box center [724, 30] width 85 height 31
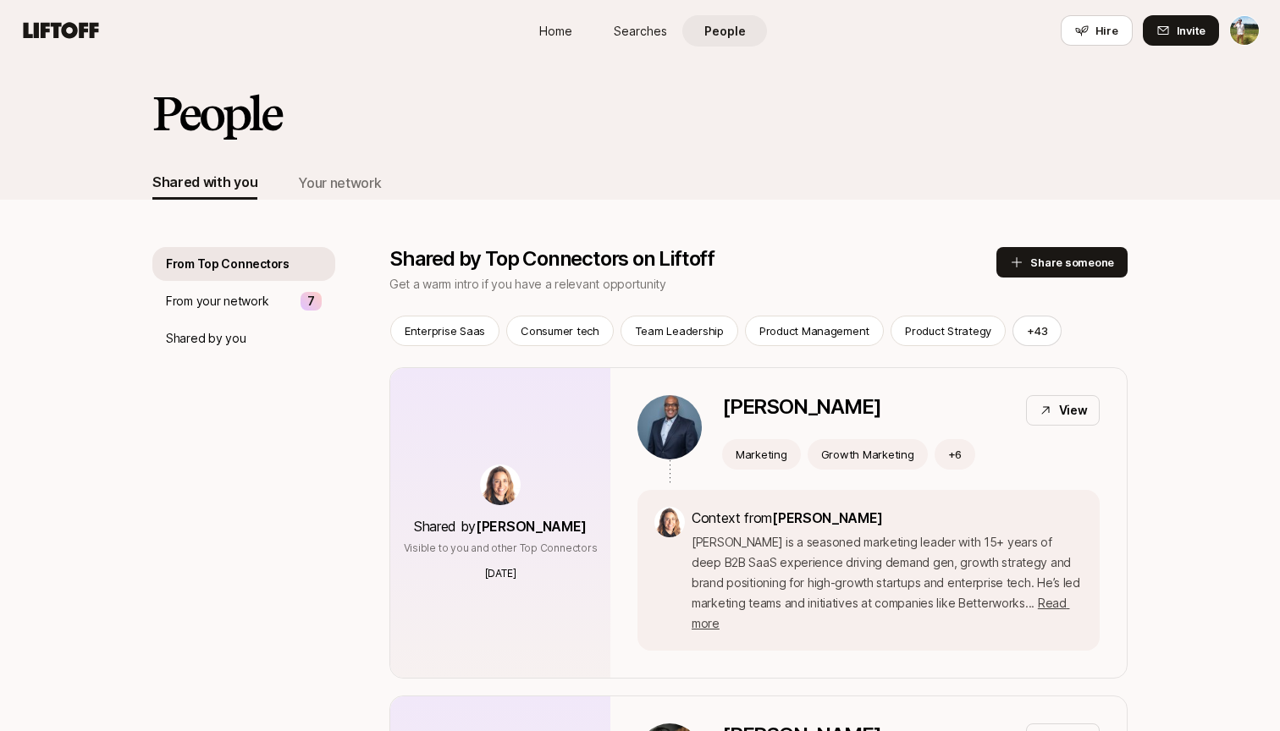
click at [637, 30] on span "Searches" at bounding box center [640, 31] width 53 height 18
